Goal: Information Seeking & Learning: Find contact information

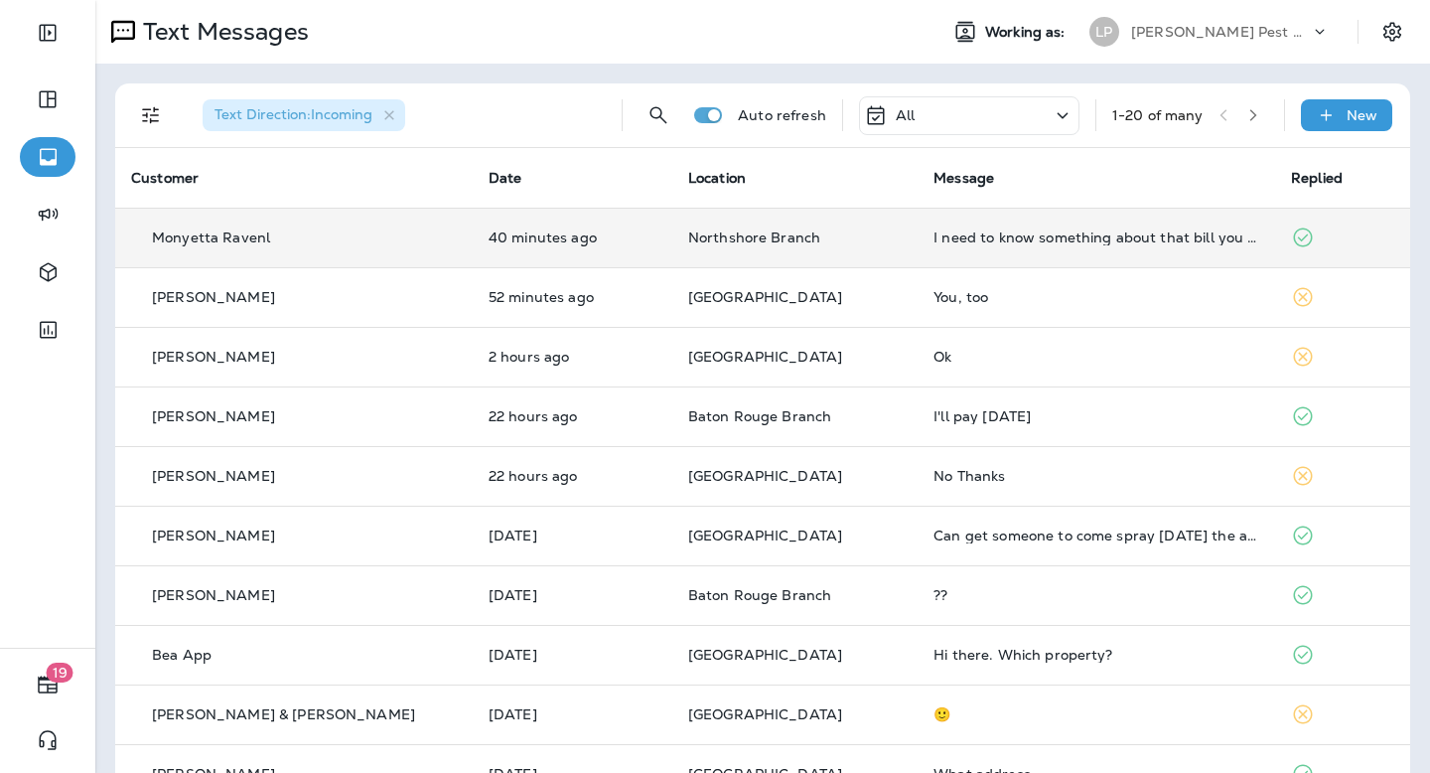
click at [1033, 229] on div "I need to know something about that bill you sent me for exclusion" at bounding box center [1097, 237] width 326 height 16
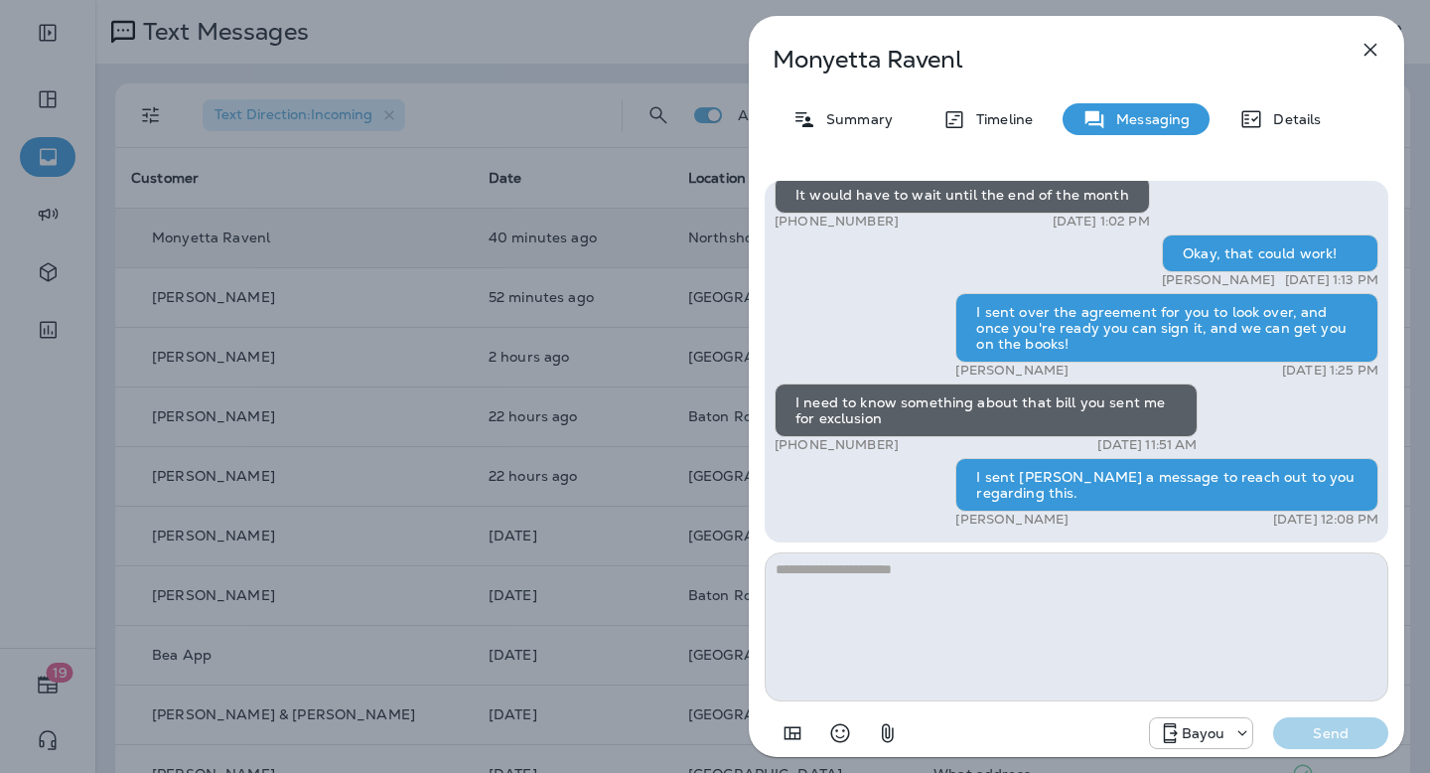
click at [870, 438] on p "[PHONE_NUMBER]" at bounding box center [837, 445] width 124 height 16
copy p "[PHONE_NUMBER]"
click at [1044, 622] on textarea at bounding box center [1077, 626] width 624 height 149
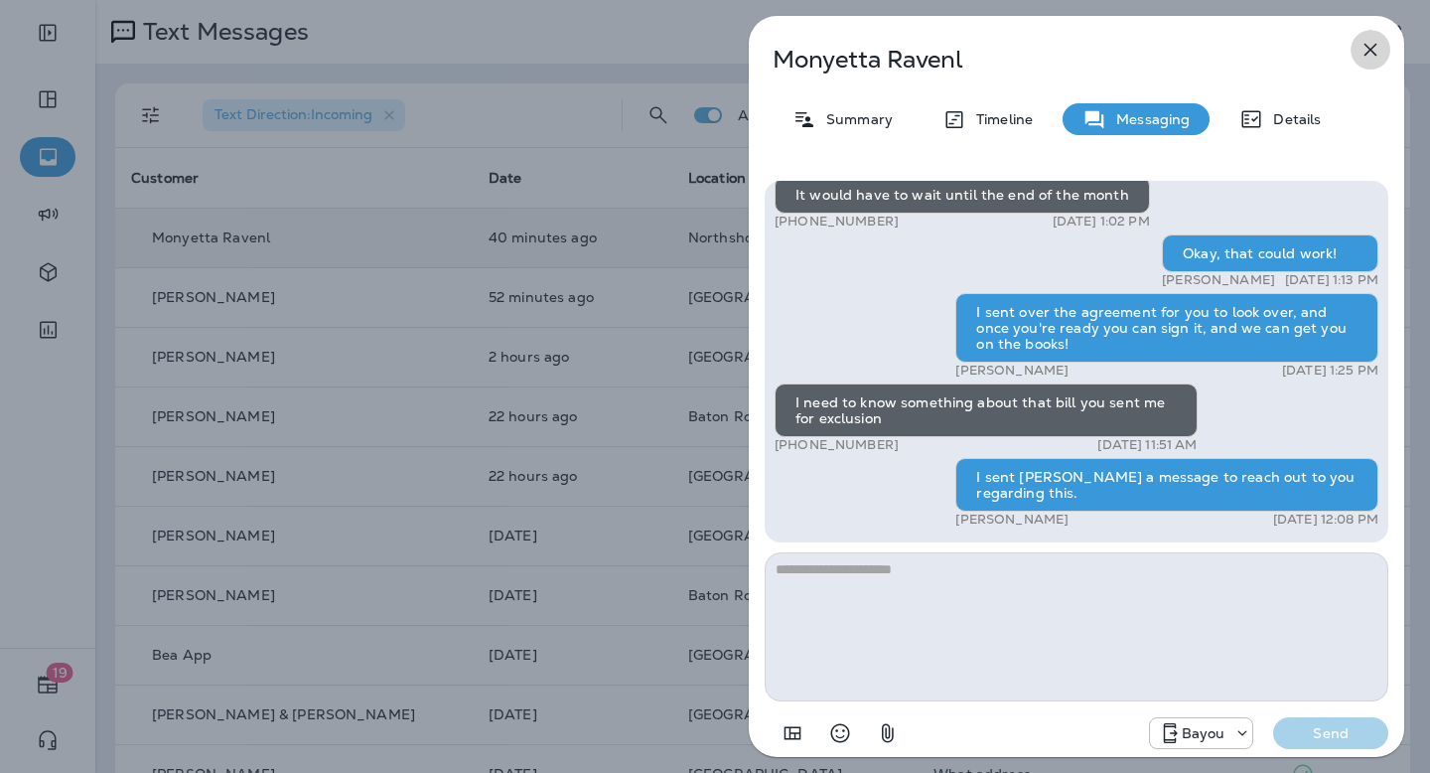
click at [1369, 49] on icon "button" at bounding box center [1371, 50] width 13 height 13
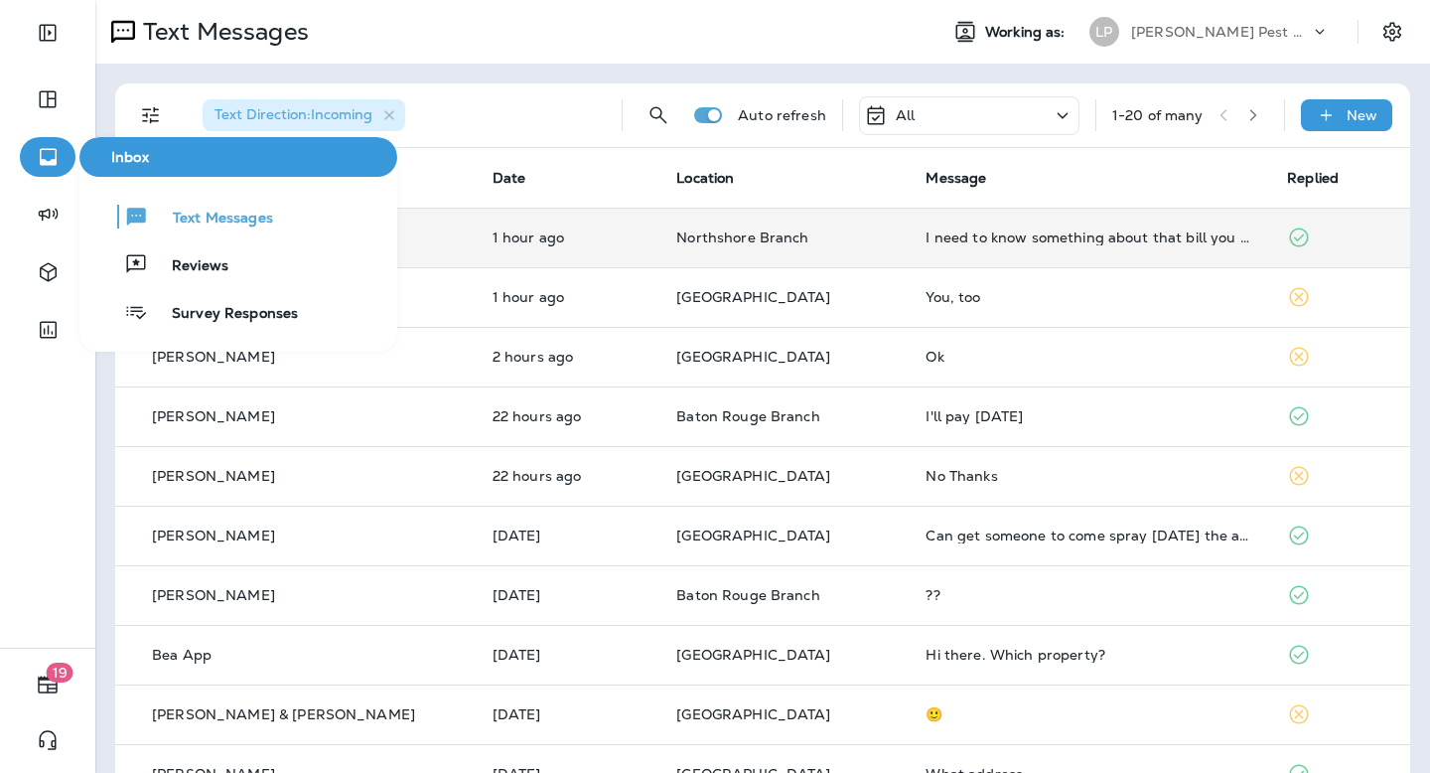
click at [42, 132] on div at bounding box center [48, 108] width 56 height 58
click at [41, 116] on button "button" at bounding box center [48, 99] width 56 height 40
